Goal: Task Accomplishment & Management: Manage account settings

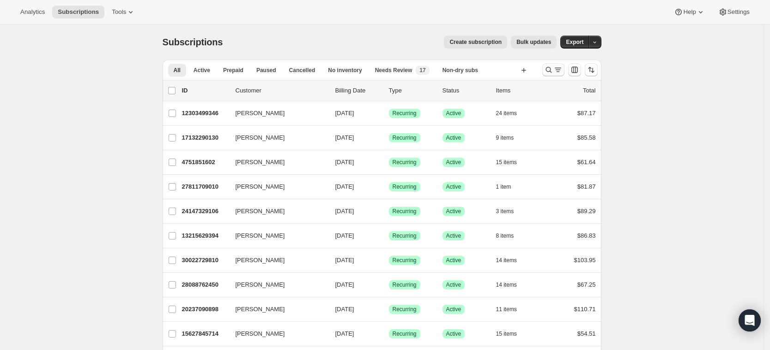
click at [553, 71] on icon "Search and filter results" at bounding box center [548, 69] width 9 height 9
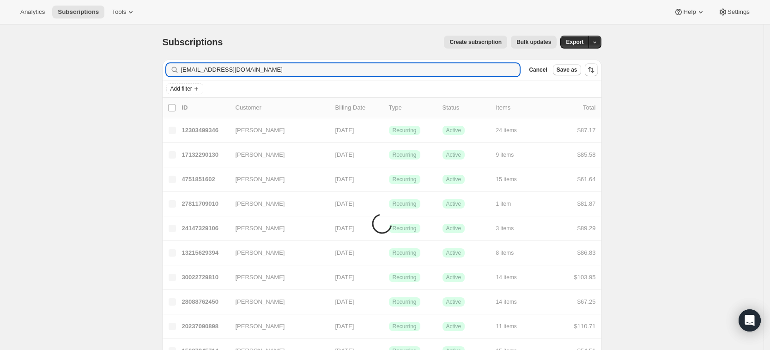
type input "tdel5@yahoo.com"
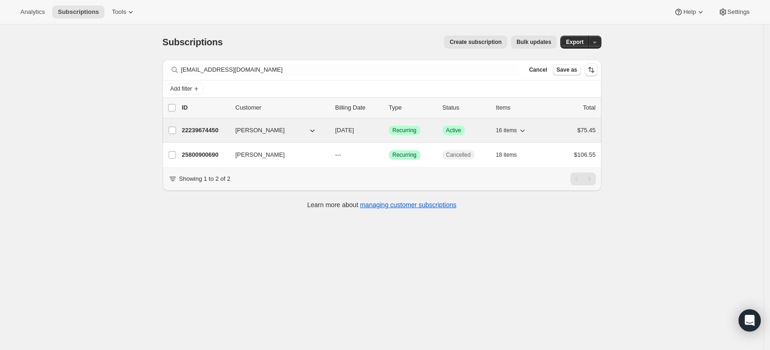
click at [202, 132] on p "22239674450" at bounding box center [205, 130] width 46 height 9
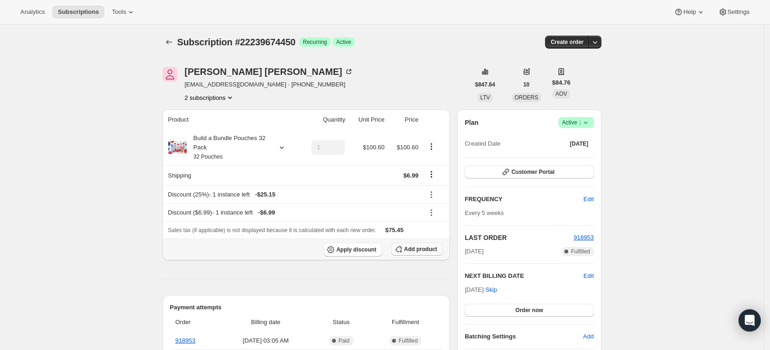
click at [417, 249] on span "Add product" at bounding box center [420, 248] width 33 height 7
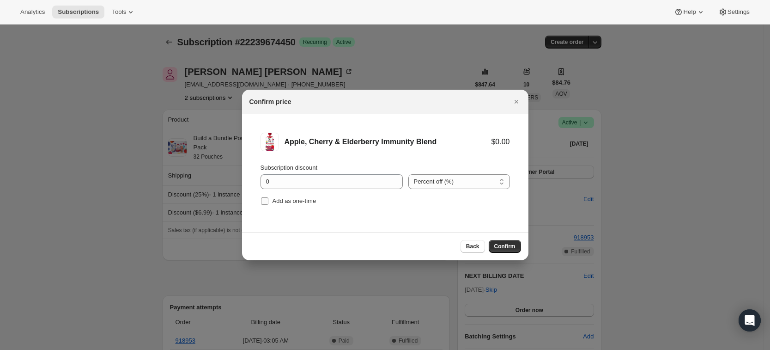
click at [265, 200] on input "Add as one-time" at bounding box center [264, 200] width 7 height 7
checkbox input "true"
click at [498, 248] on span "Confirm" at bounding box center [504, 245] width 21 height 7
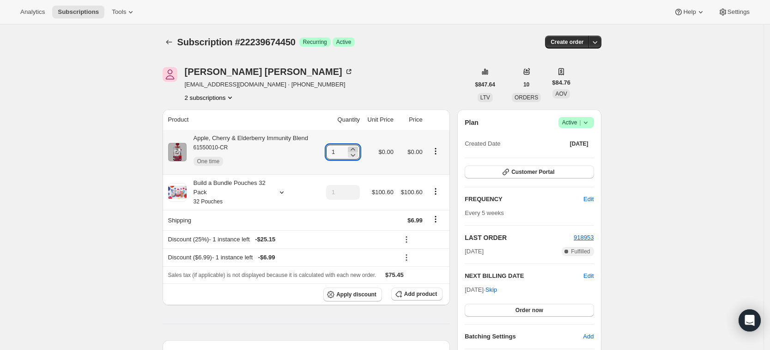
click at [357, 148] on icon at bounding box center [352, 149] width 9 height 9
click at [356, 155] on icon at bounding box center [353, 155] width 5 height 3
type input "3"
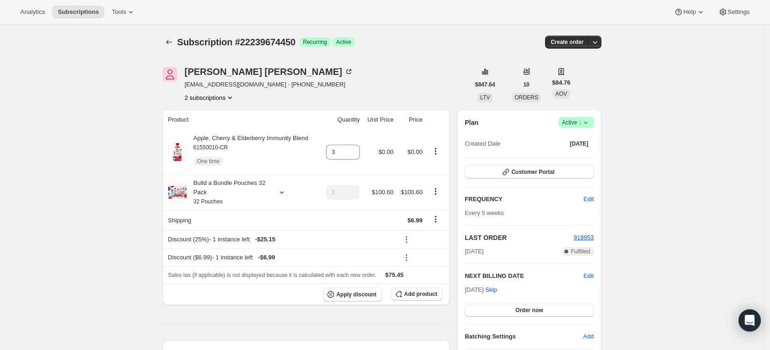
click at [172, 41] on icon "Subscriptions" at bounding box center [168, 41] width 9 height 9
